Goal: Task Accomplishment & Management: Manage account settings

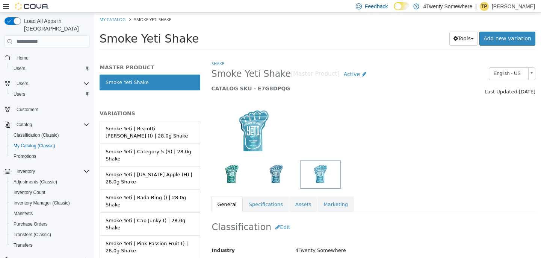
scroll to position [46, 0]
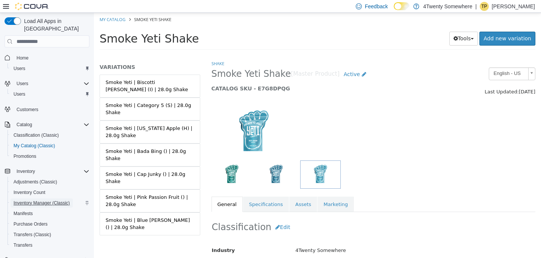
click at [53, 199] on span "Inventory Manager (Classic)" at bounding box center [42, 202] width 56 height 9
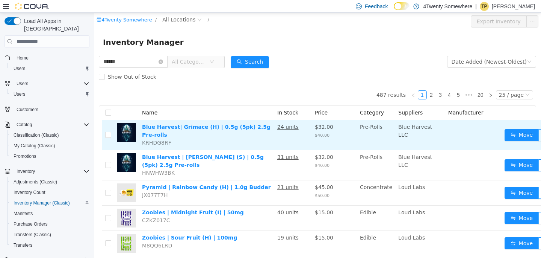
type input "******"
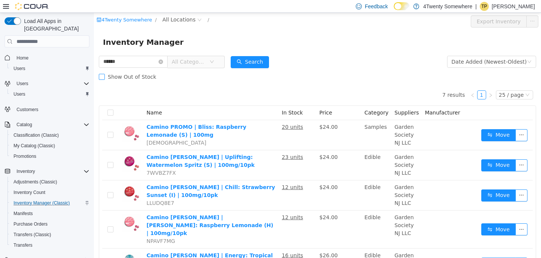
click at [108, 80] on span "Show Out of Stock" at bounding box center [132, 77] width 55 height 6
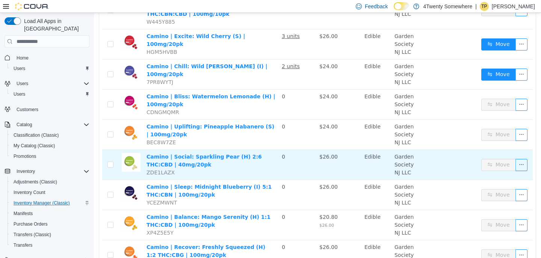
scroll to position [365, 0]
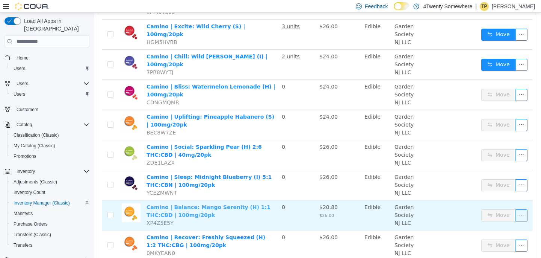
click at [214, 204] on link "Camino | Balance: Mango Serenity (H) 1:1 THC:CBD | 100mg/20pk" at bounding box center [209, 211] width 124 height 14
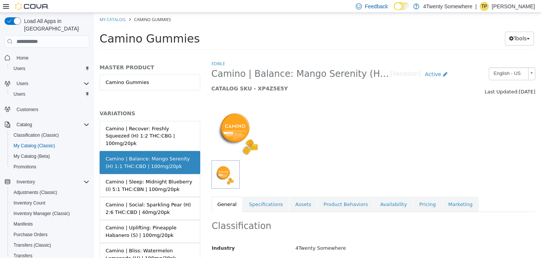
click at [420, 195] on div "Edible Camino | Balance: Mango Serenity (H) 1:1 THC:CBD | 100mg/20pk [Variation…" at bounding box center [374, 136] width 324 height 152
click at [419, 200] on link "Pricing" at bounding box center [428, 204] width 29 height 16
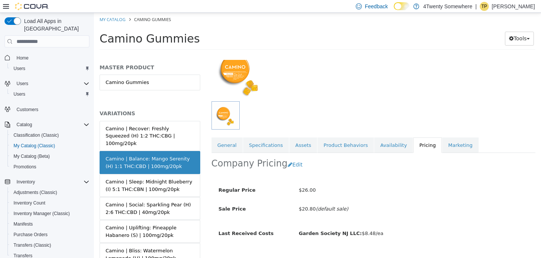
scroll to position [74, 0]
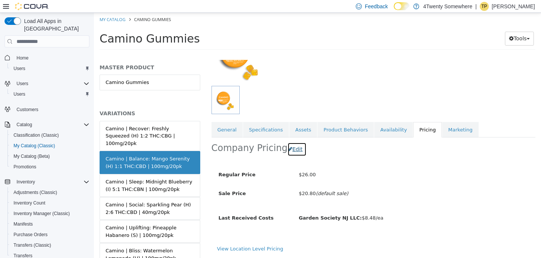
click at [289, 148] on button "Edit" at bounding box center [297, 149] width 19 height 14
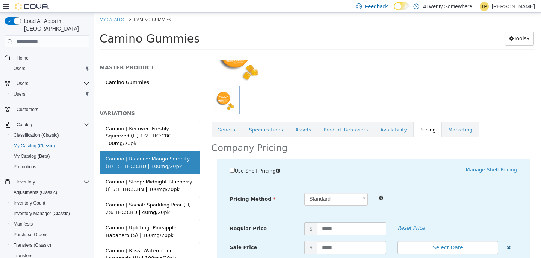
click at [509, 247] on icon "button" at bounding box center [509, 247] width 4 height 5
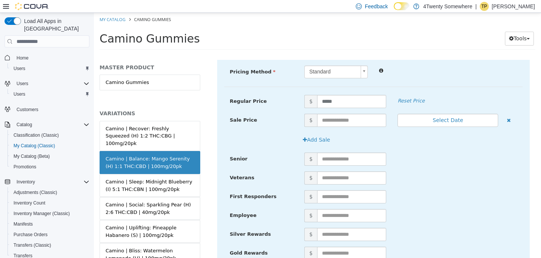
scroll to position [269, 0]
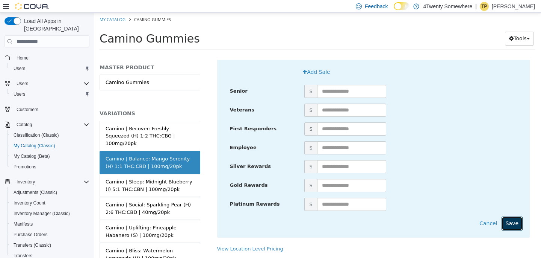
click at [509, 227] on button "Save" at bounding box center [512, 223] width 21 height 14
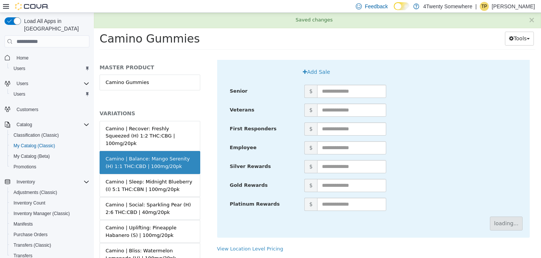
scroll to position [71, 0]
